Goal: Task Accomplishment & Management: Use online tool/utility

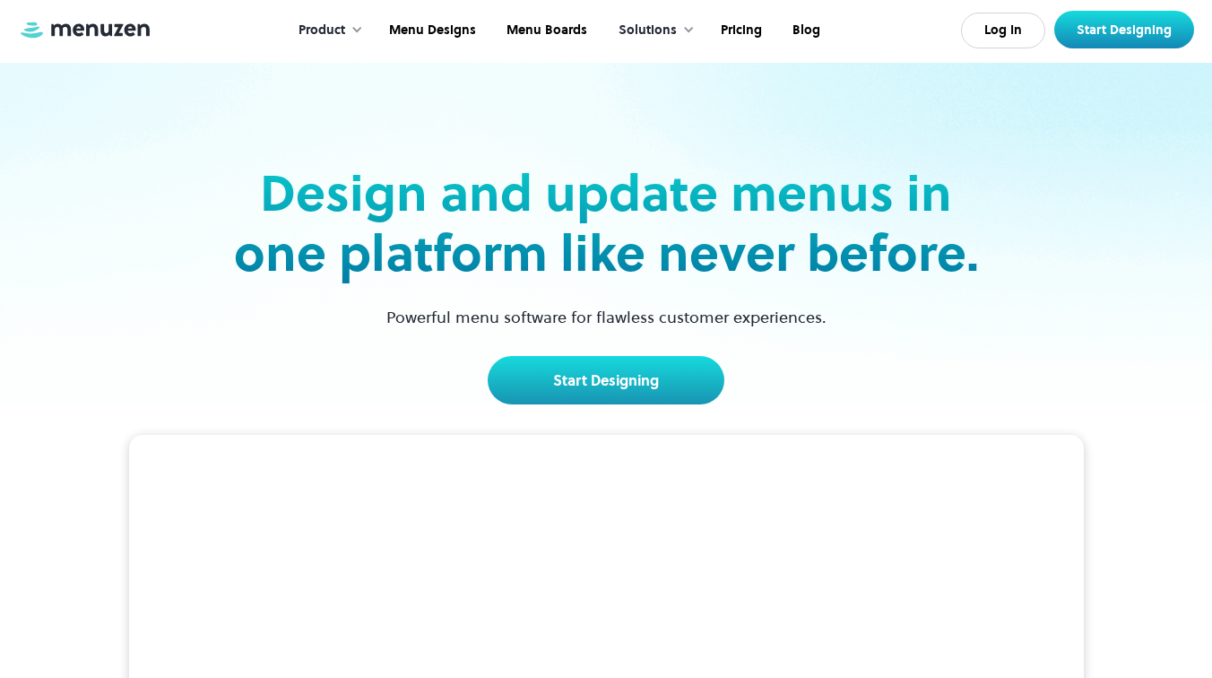
click at [978, 12] on div "Log In Start Designing" at bounding box center [1077, 30] width 233 height 38
click at [981, 26] on link "Log In" at bounding box center [1003, 31] width 84 height 36
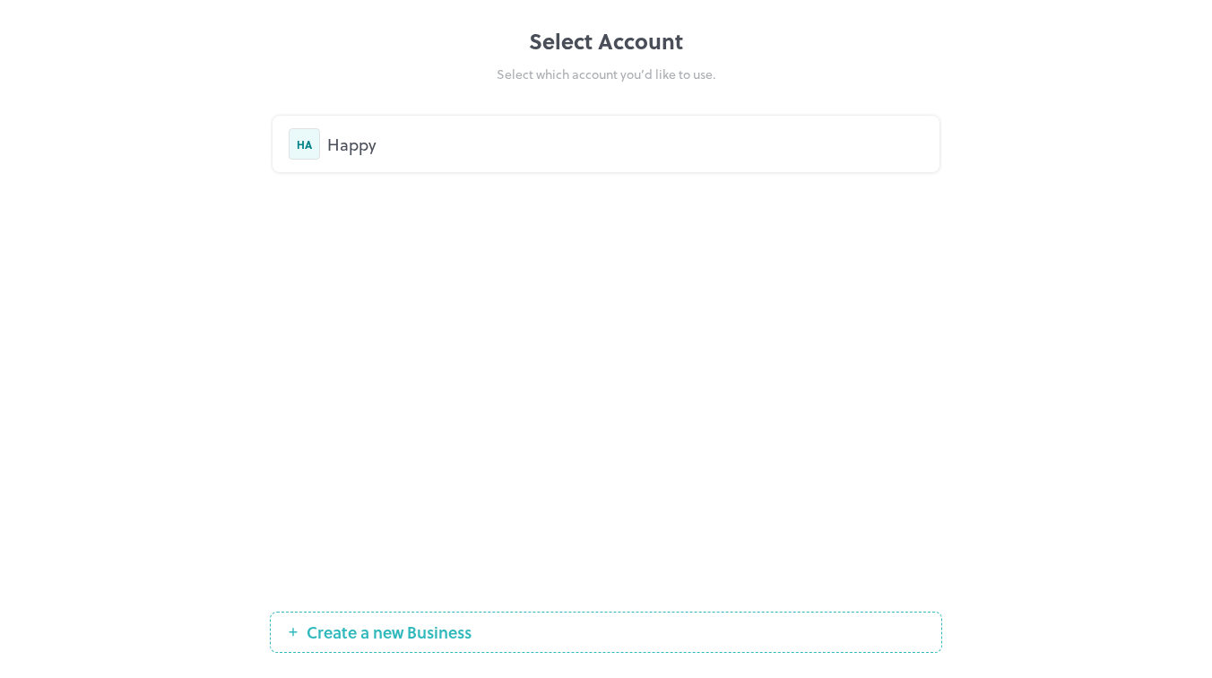
click at [859, 116] on div "HA Happy" at bounding box center [606, 144] width 667 height 56
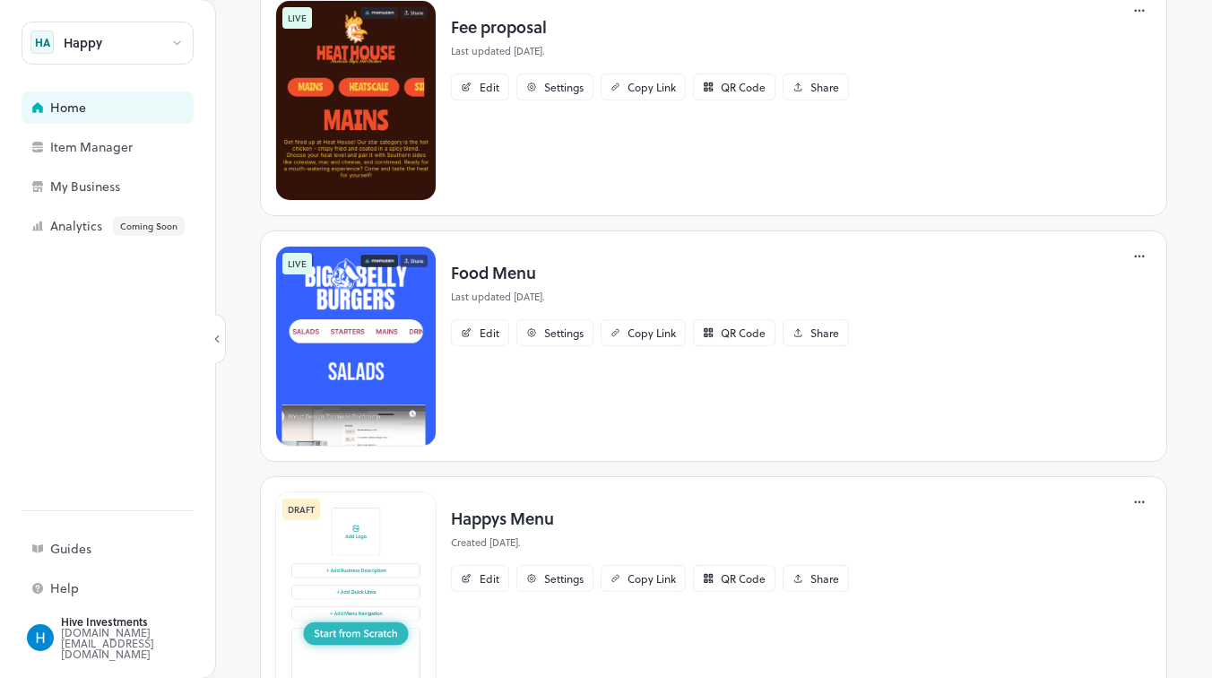
scroll to position [628, 0]
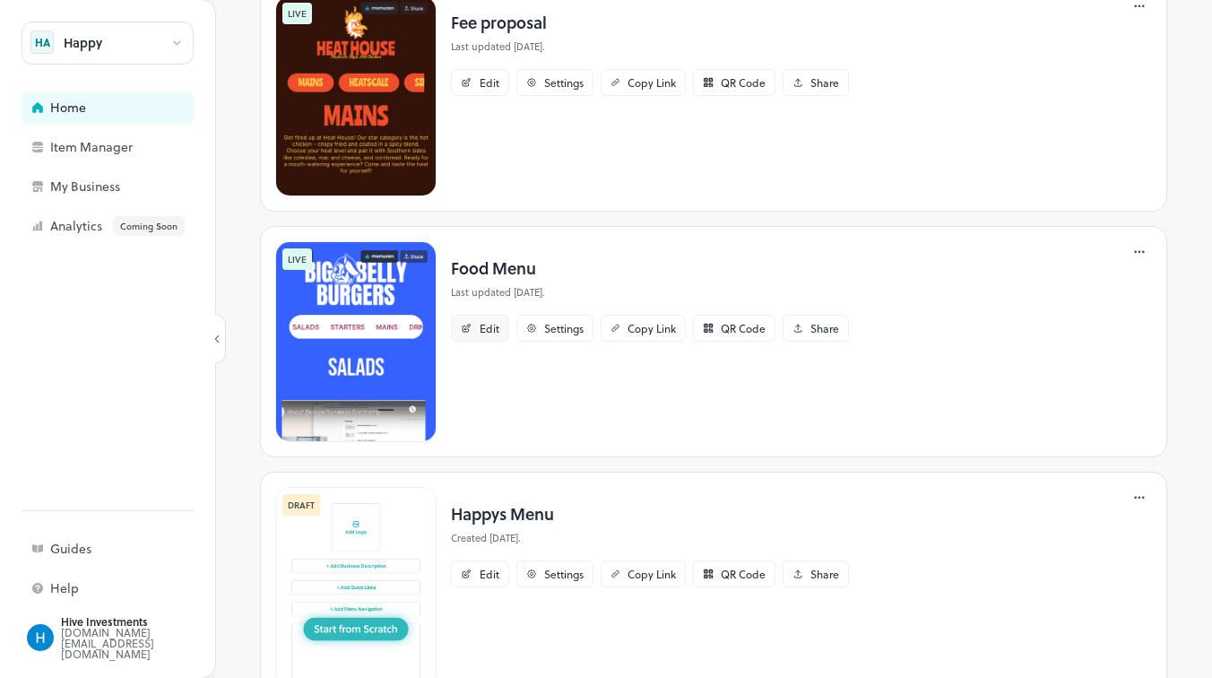
click at [491, 318] on div "Edit" at bounding box center [480, 328] width 58 height 27
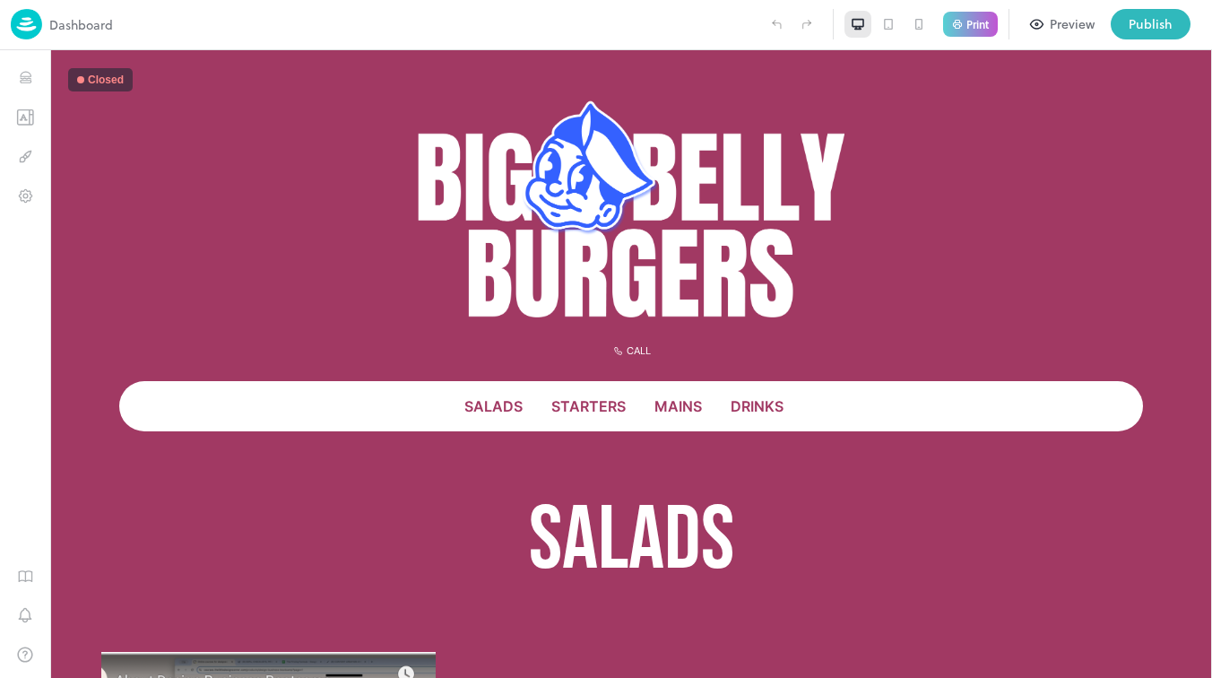
click at [893, 13] on div at bounding box center [888, 24] width 27 height 27
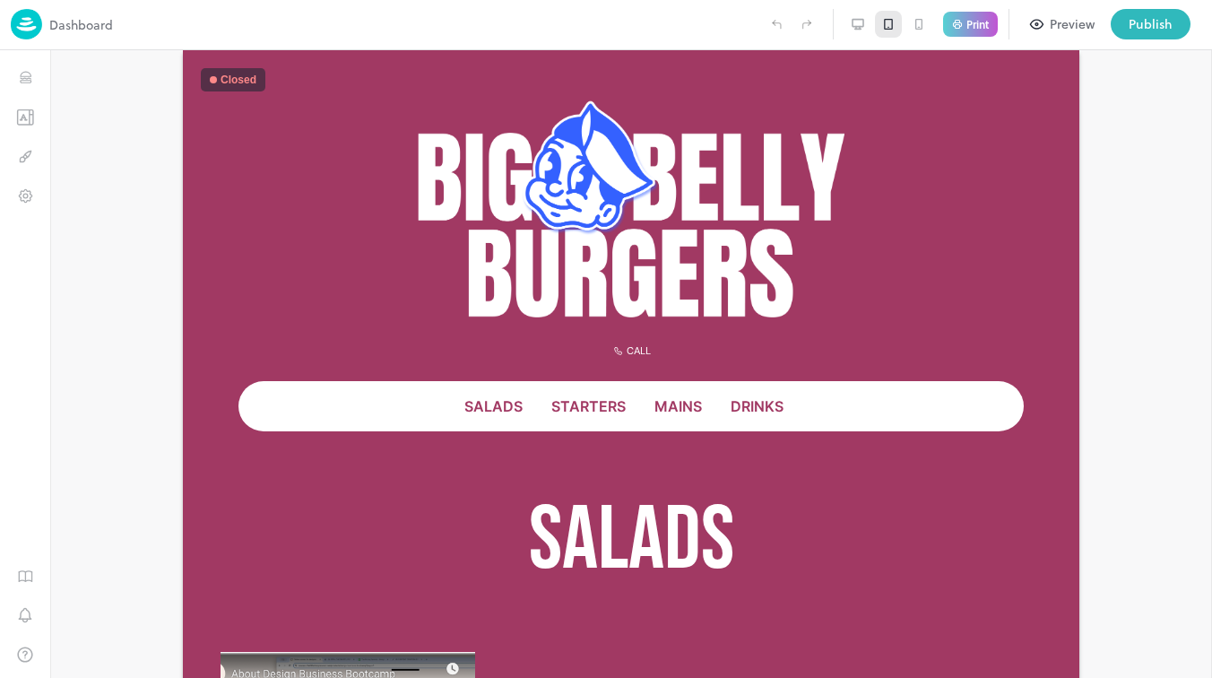
click at [920, 24] on icon at bounding box center [919, 24] width 14 height 14
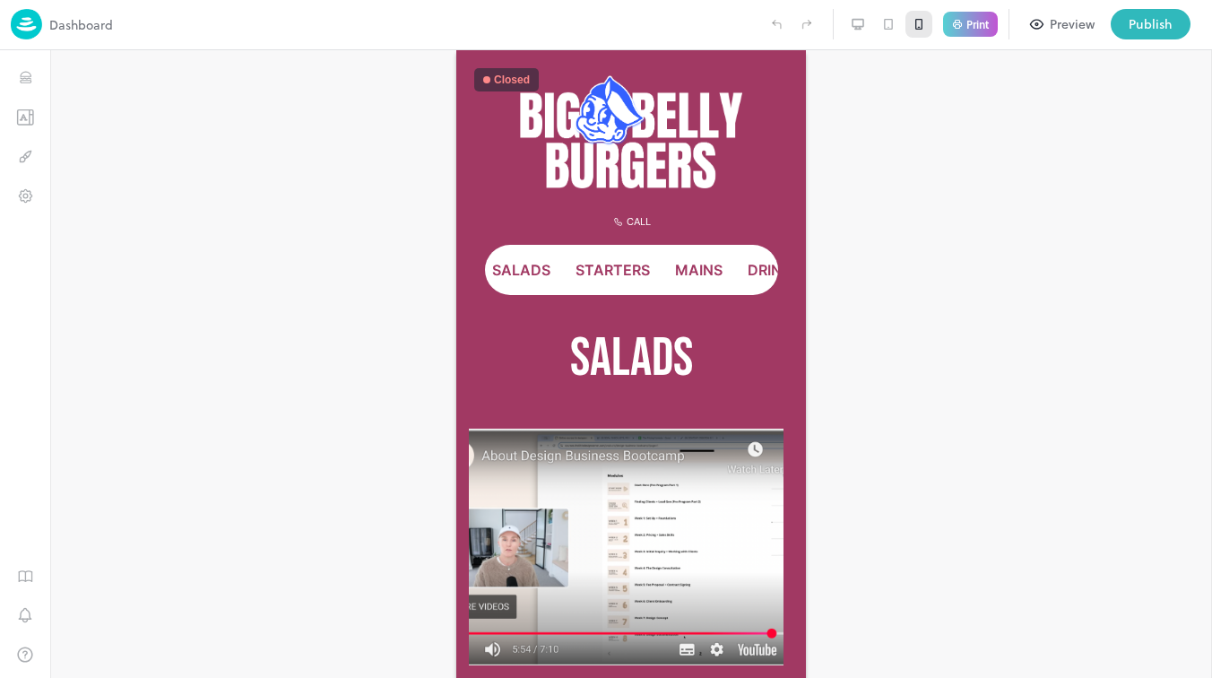
click at [896, 22] on div at bounding box center [888, 24] width 27 height 27
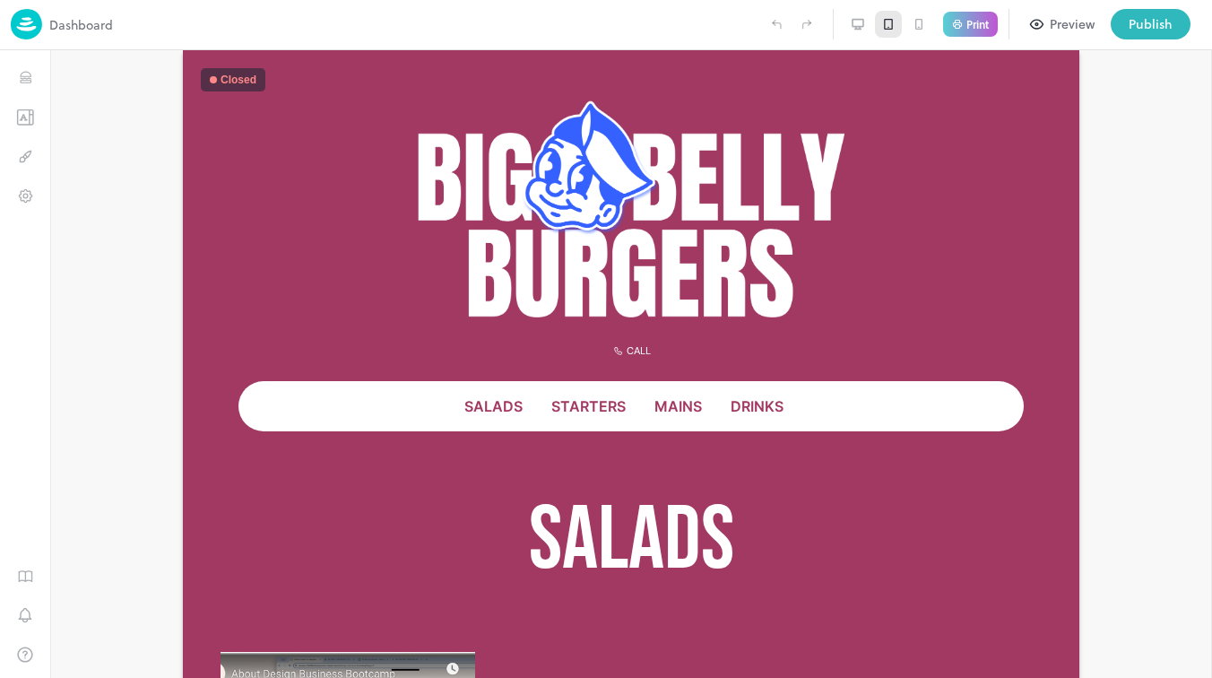
click at [927, 24] on div at bounding box center [919, 24] width 27 height 27
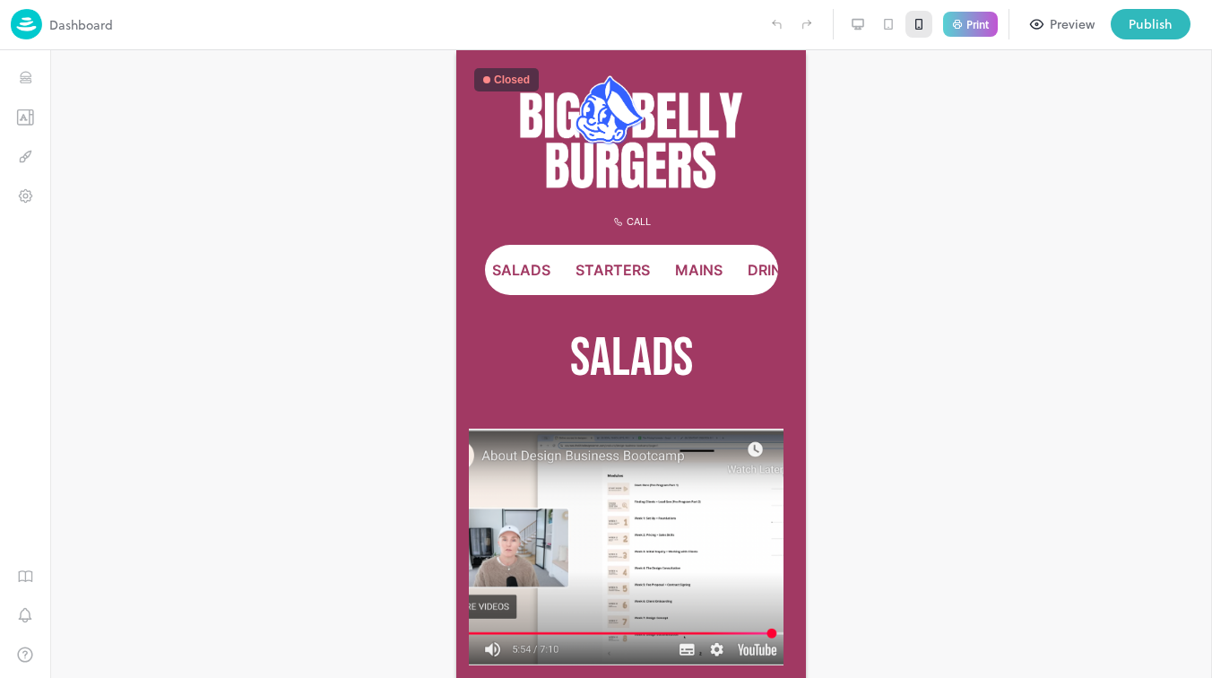
click at [860, 27] on icon at bounding box center [860, 28] width 0 height 3
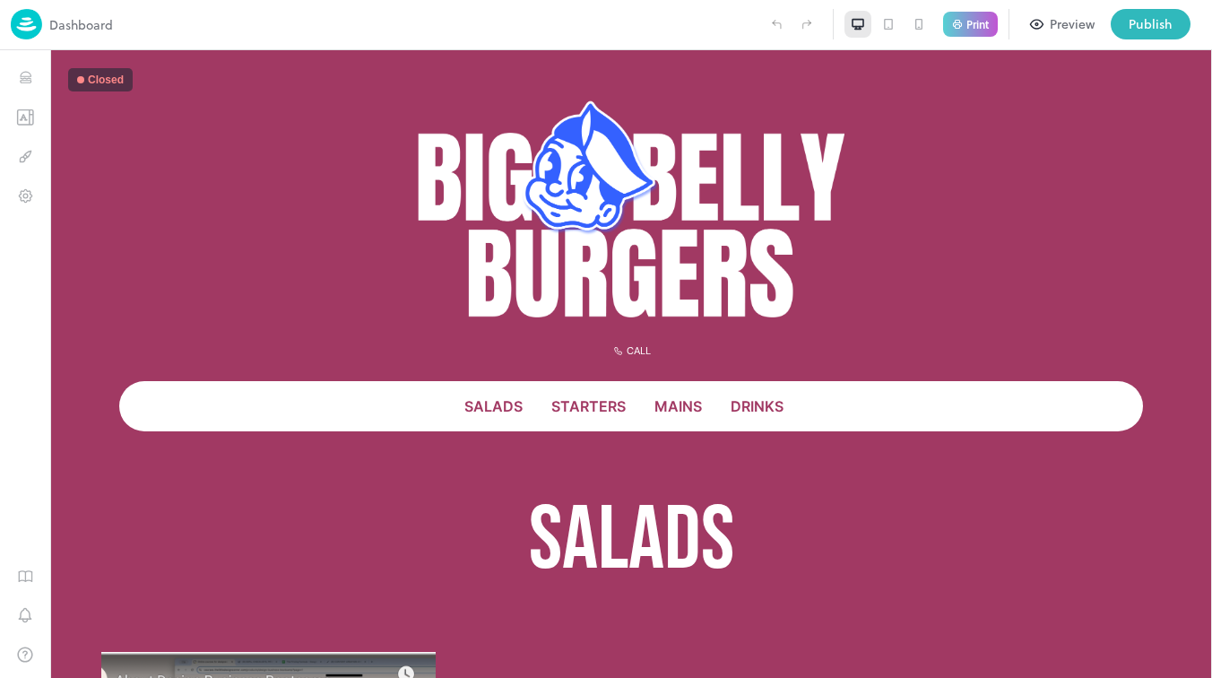
click at [897, 25] on div at bounding box center [888, 24] width 27 height 27
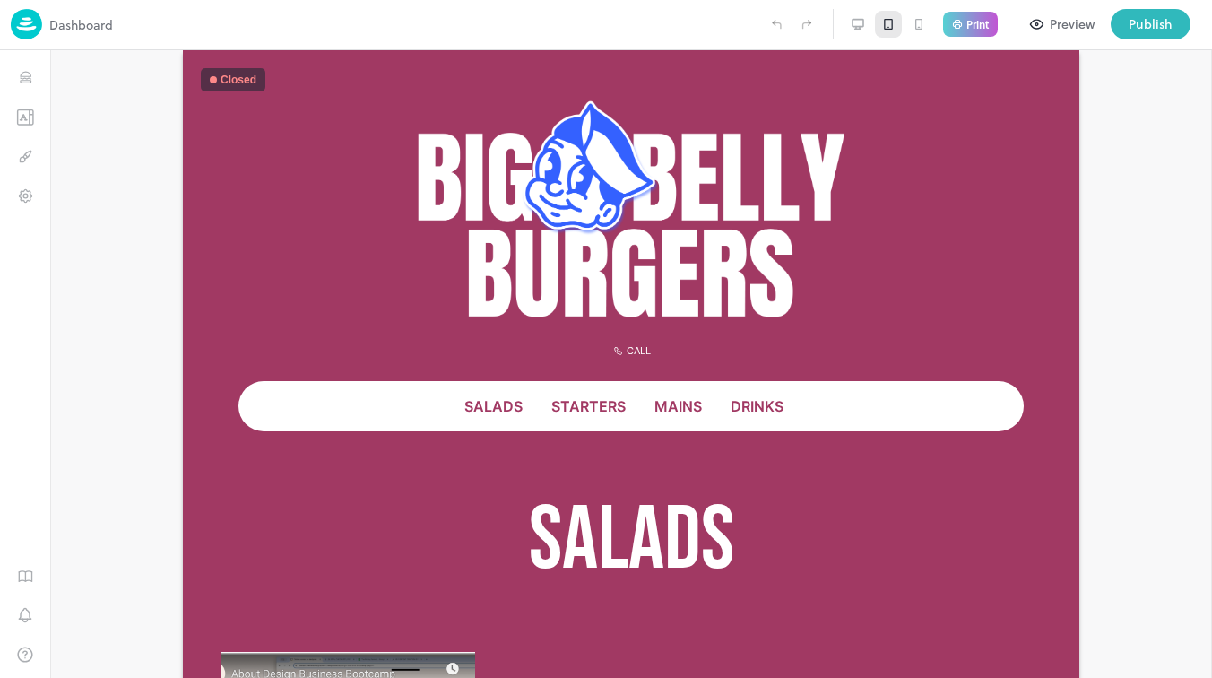
click at [839, 27] on div "Dashboard Print Preview Publish" at bounding box center [601, 24] width 1180 height 30
click at [856, 27] on icon at bounding box center [856, 28] width 0 height 3
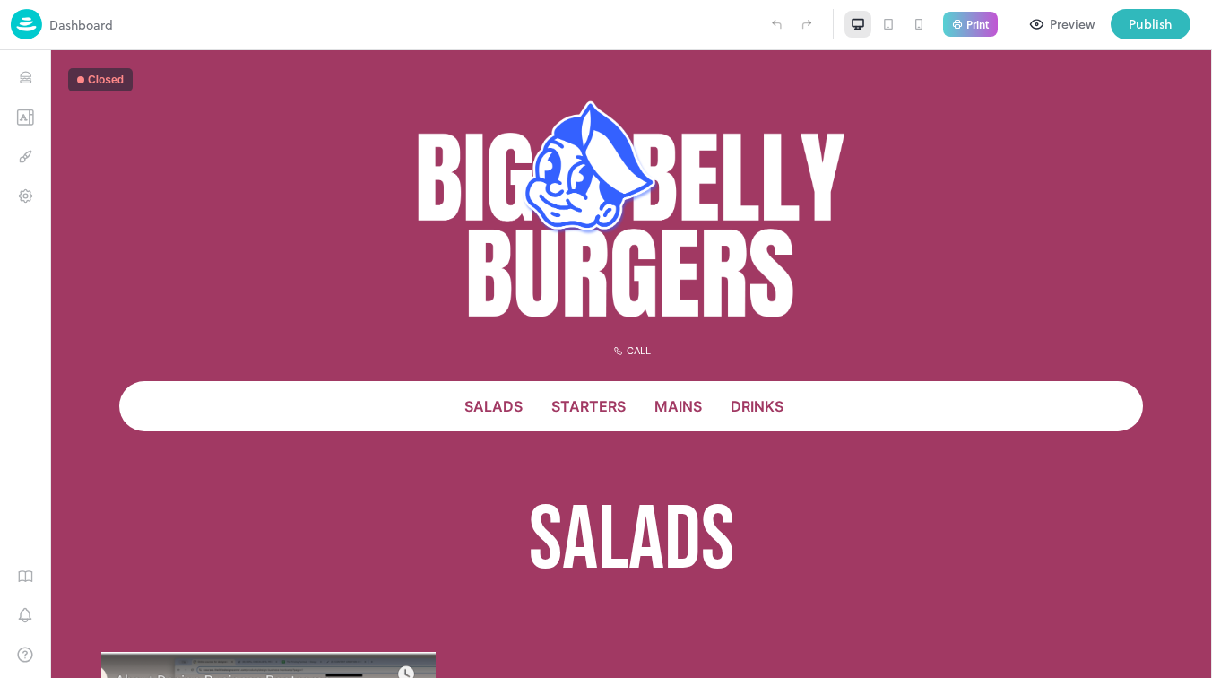
click at [890, 24] on icon at bounding box center [888, 24] width 14 height 14
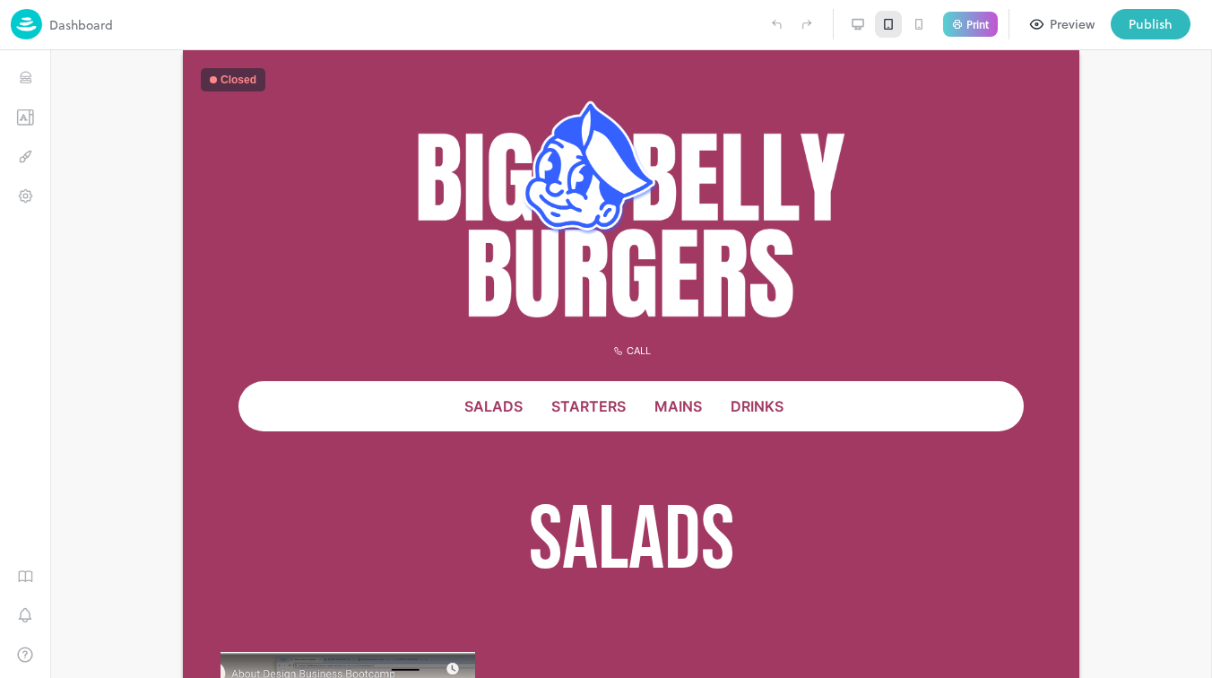
click at [910, 24] on div at bounding box center [919, 24] width 27 height 27
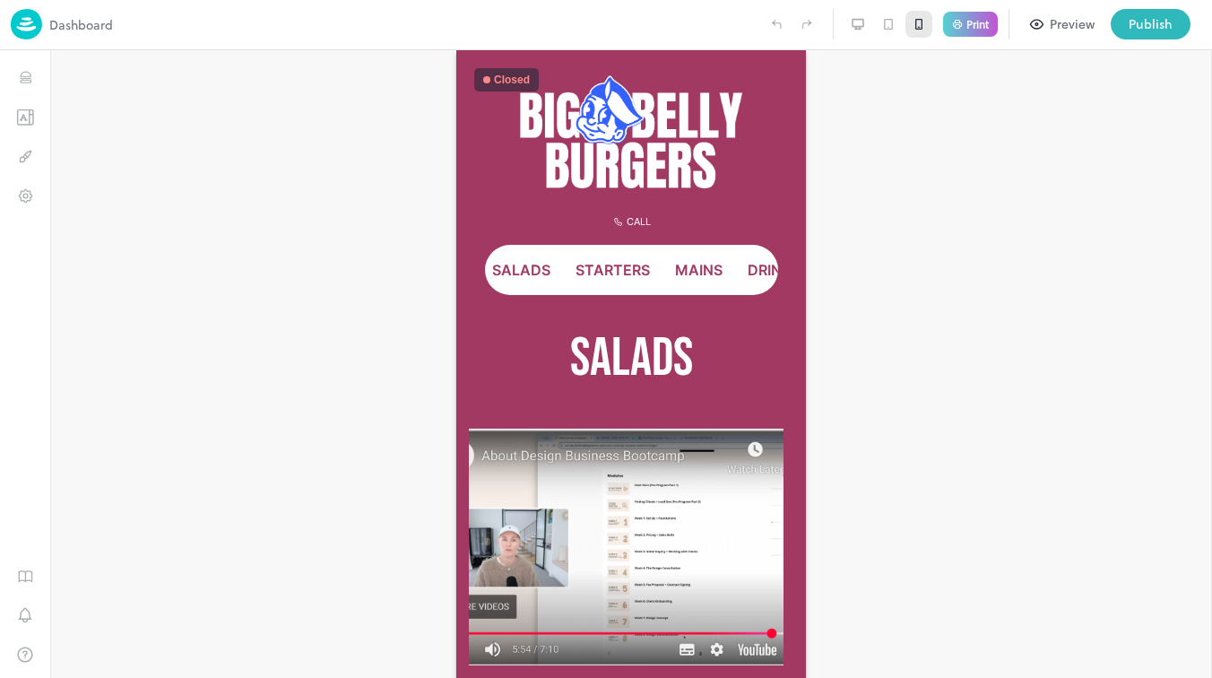
click at [890, 24] on icon at bounding box center [888, 24] width 14 height 14
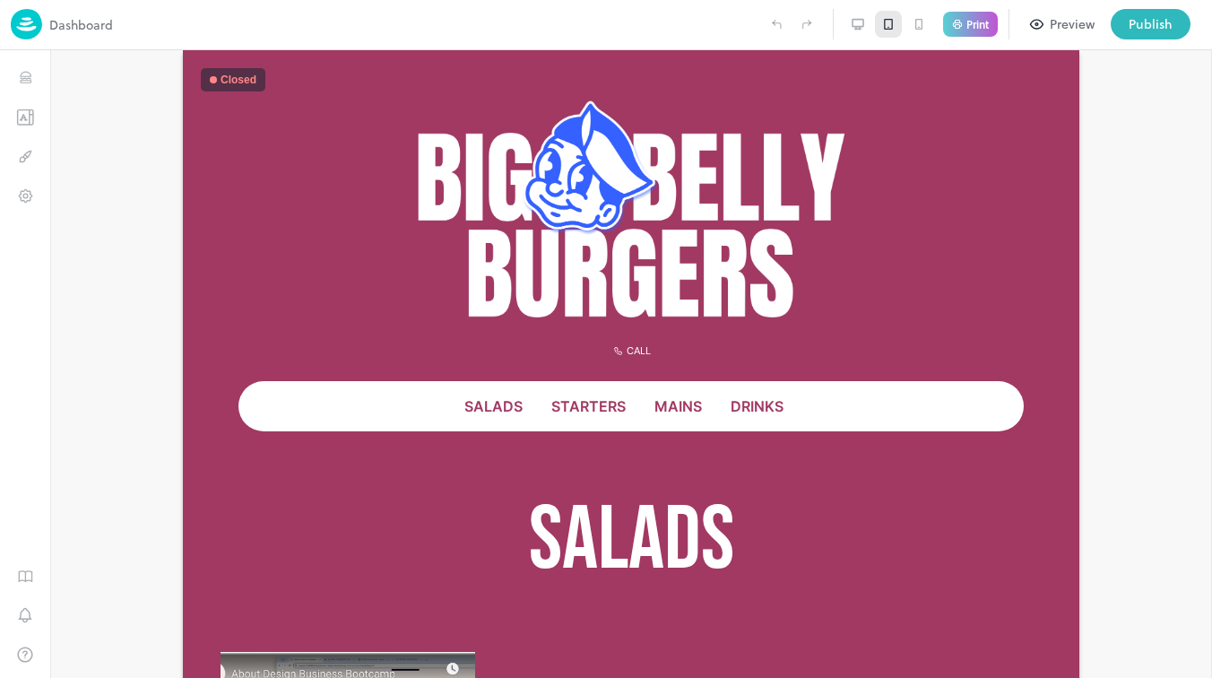
click at [917, 26] on icon at bounding box center [919, 24] width 14 height 14
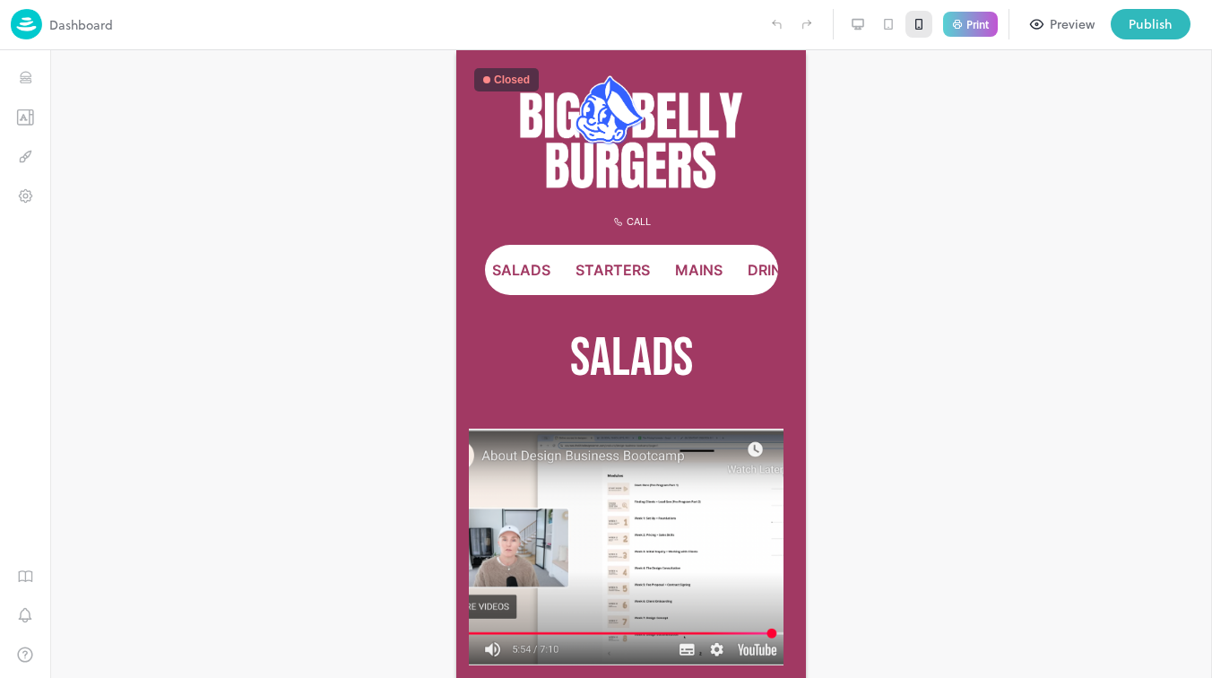
click at [890, 26] on icon at bounding box center [888, 24] width 14 height 14
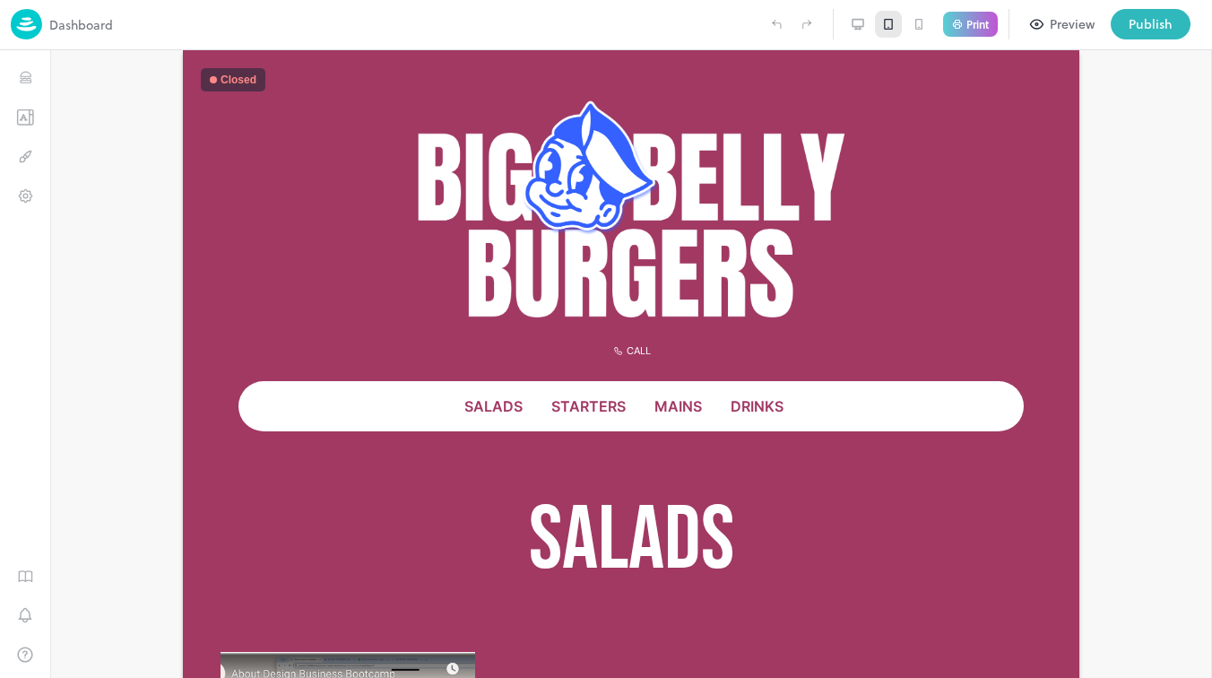
click at [922, 24] on icon at bounding box center [919, 25] width 6 height 10
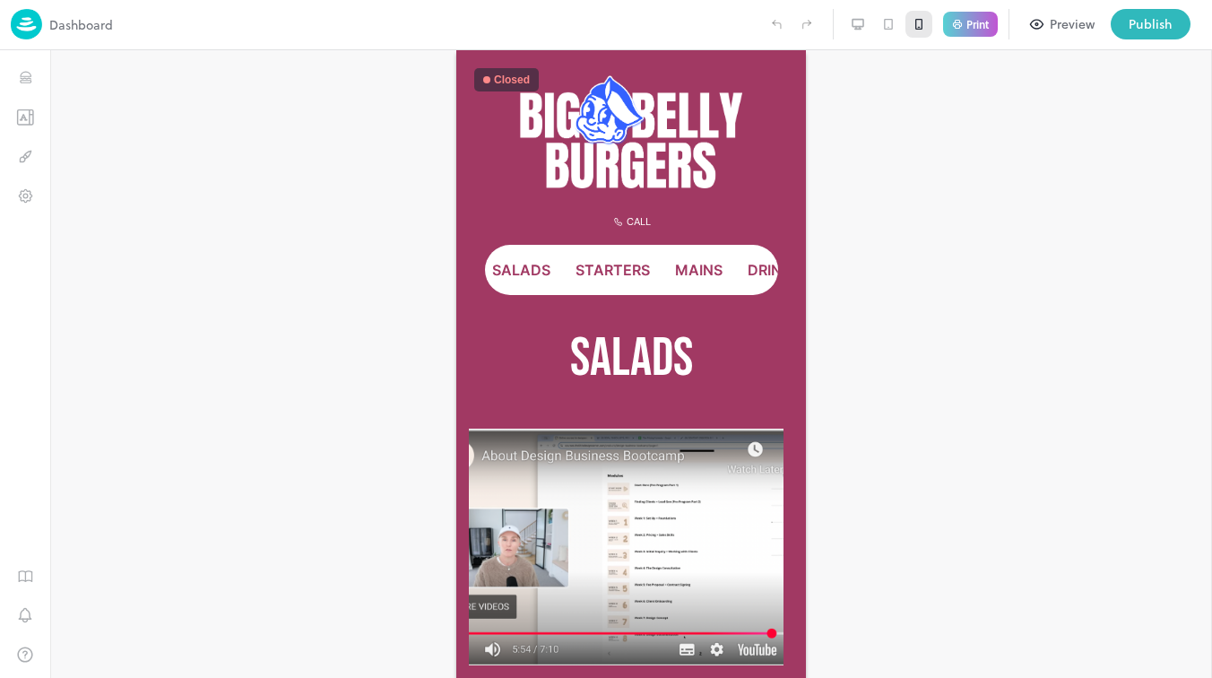
click at [23, 41] on div "Dashboard Print Preview Publish" at bounding box center [606, 25] width 1212 height 50
